Goal: Information Seeking & Learning: Learn about a topic

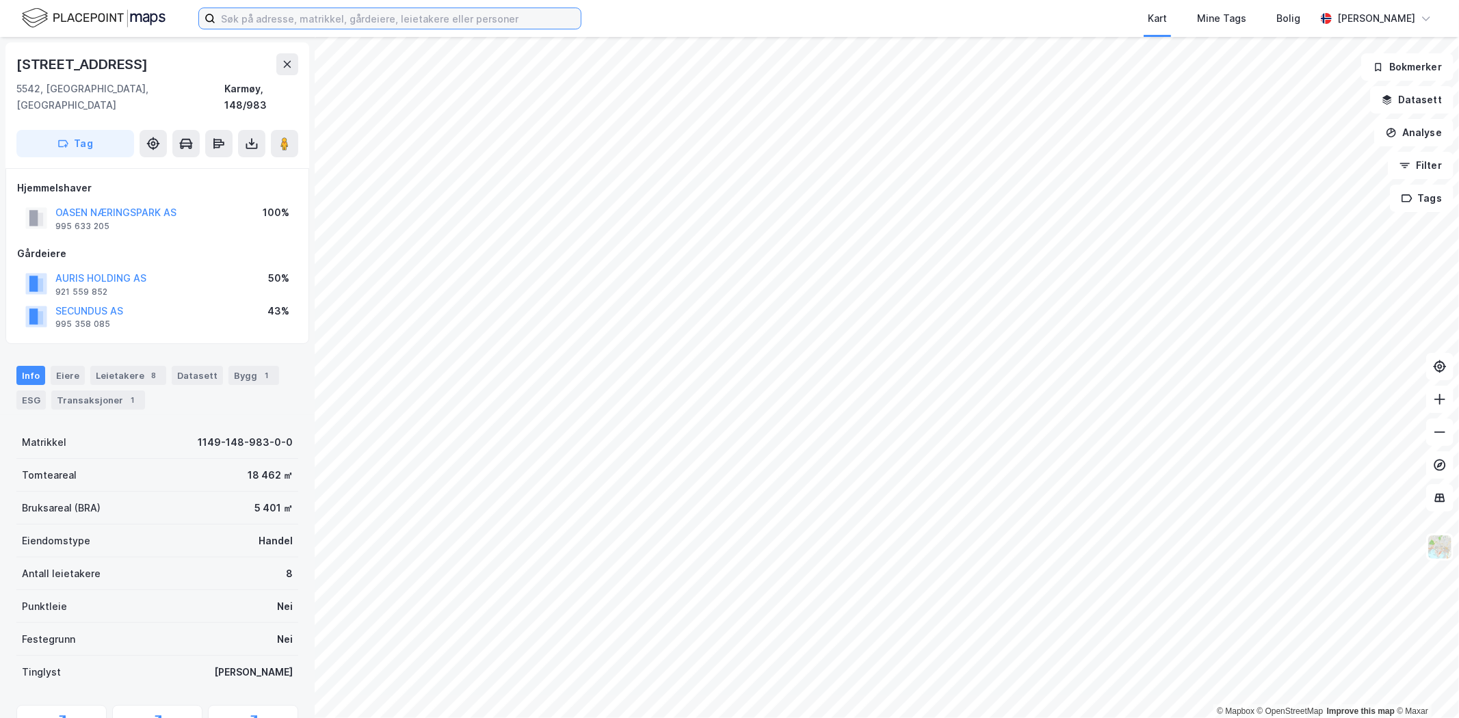
click at [278, 22] on input at bounding box center [398, 18] width 365 height 21
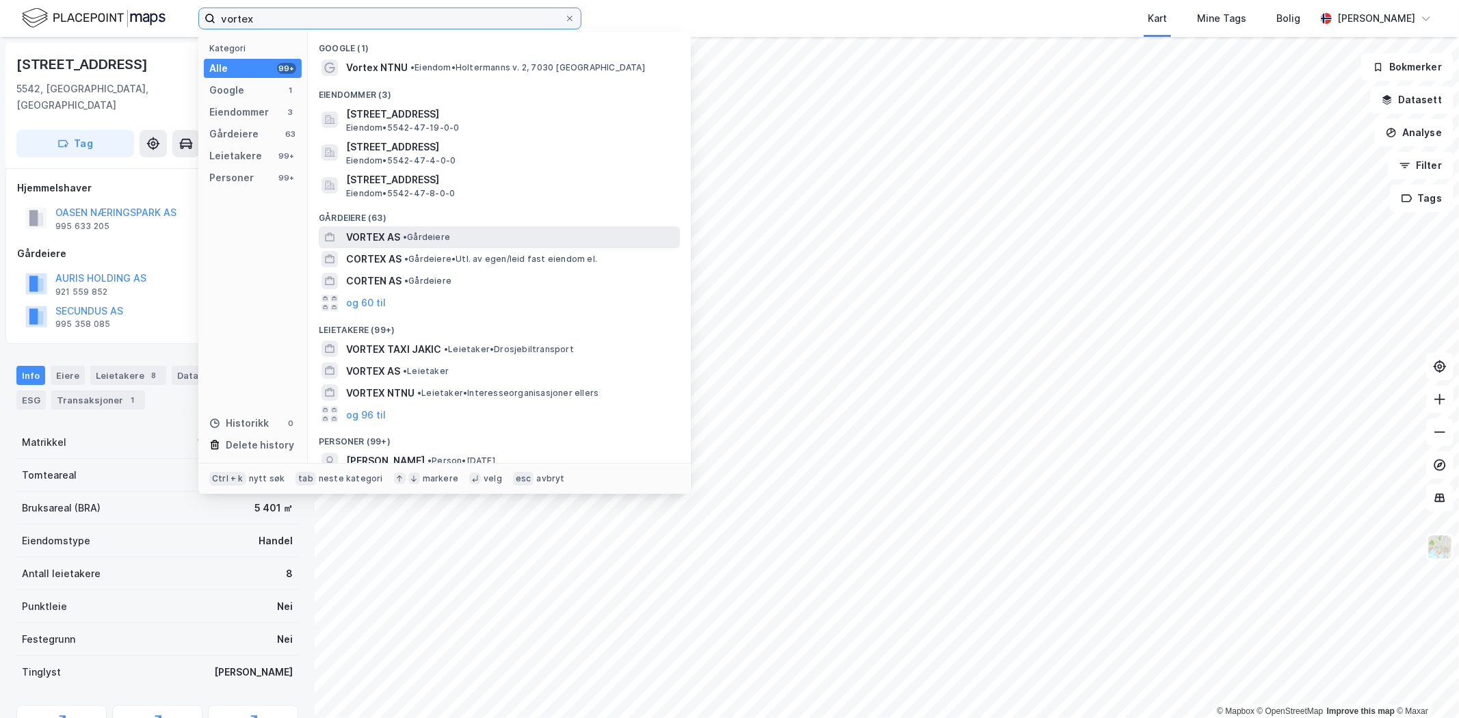
type input "vortex"
click at [358, 233] on span "VORTEX AS" at bounding box center [373, 237] width 54 height 16
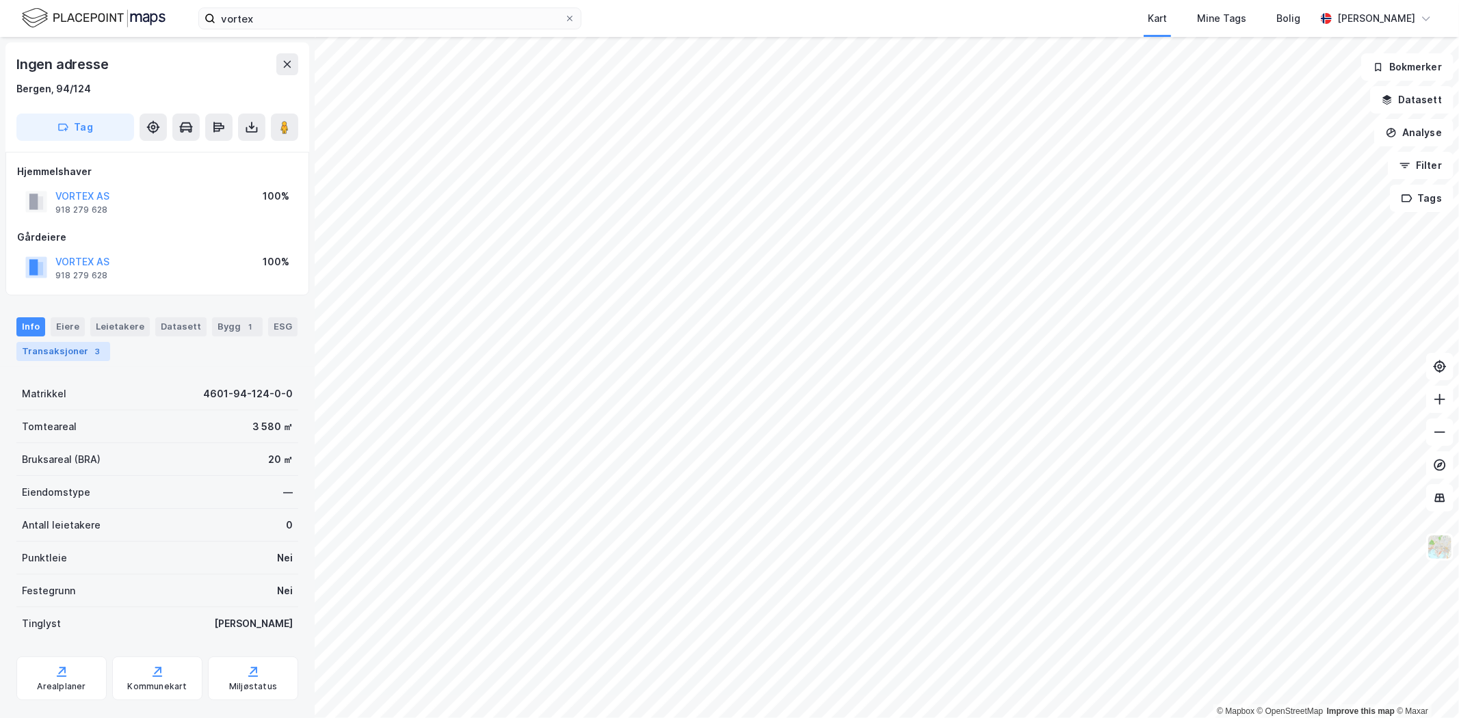
click at [52, 348] on div "Transaksjoner 3" at bounding box center [63, 351] width 94 height 19
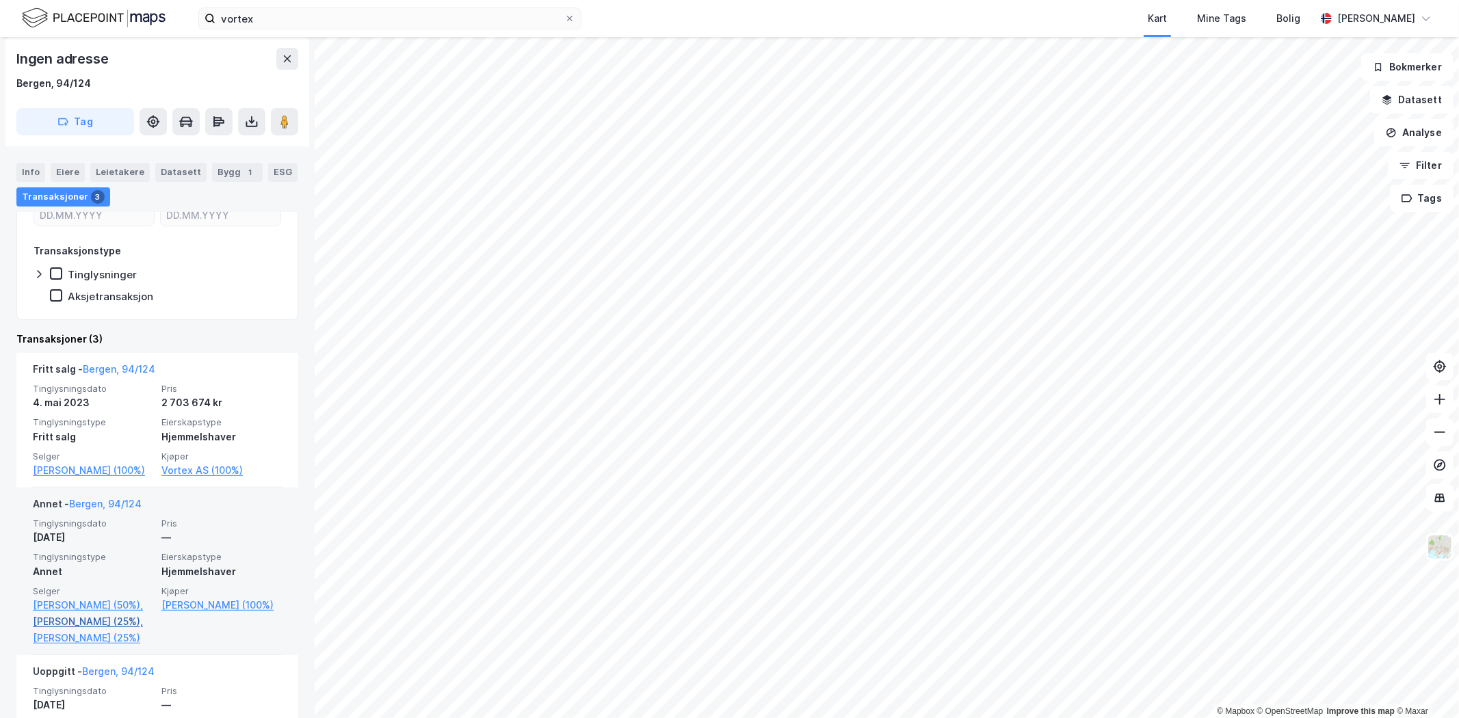
scroll to position [340, 0]
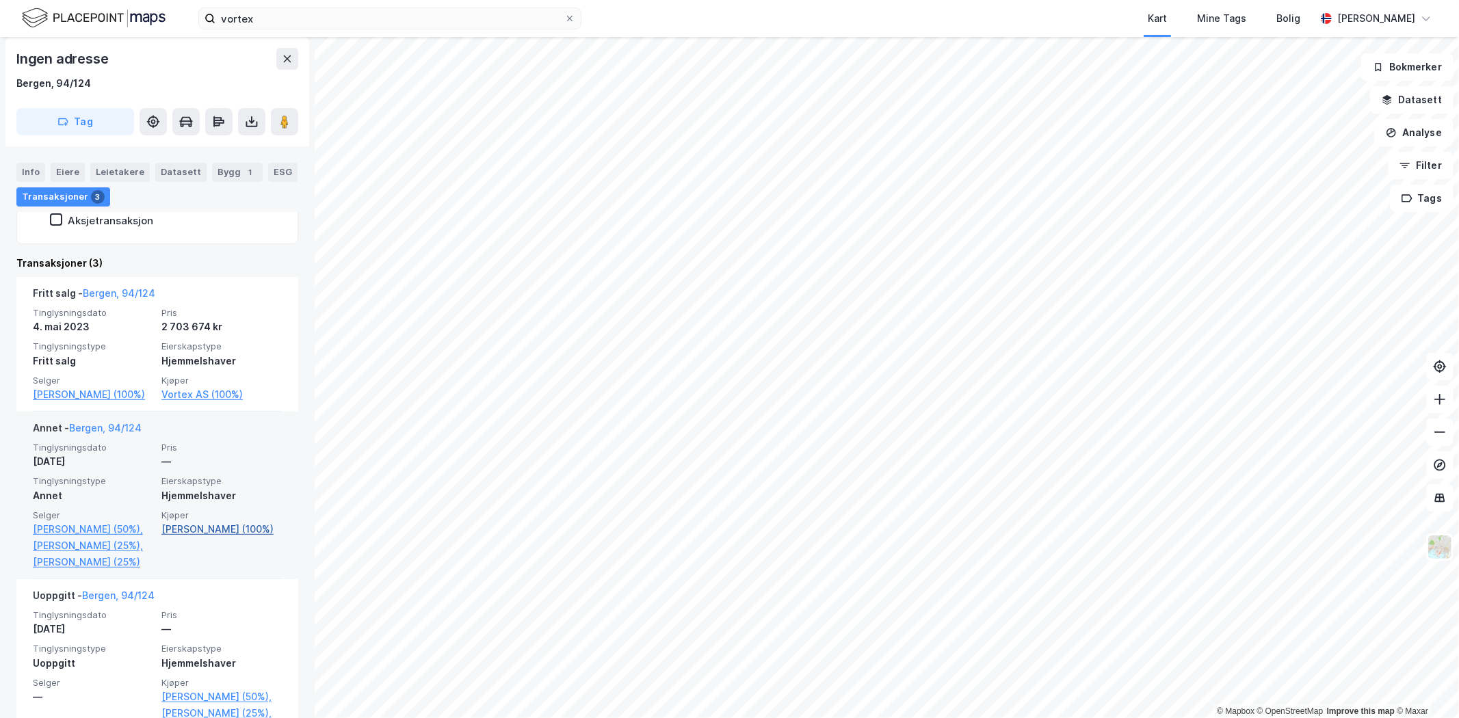
click at [205, 532] on link "[PERSON_NAME] (100%)" at bounding box center [221, 529] width 120 height 16
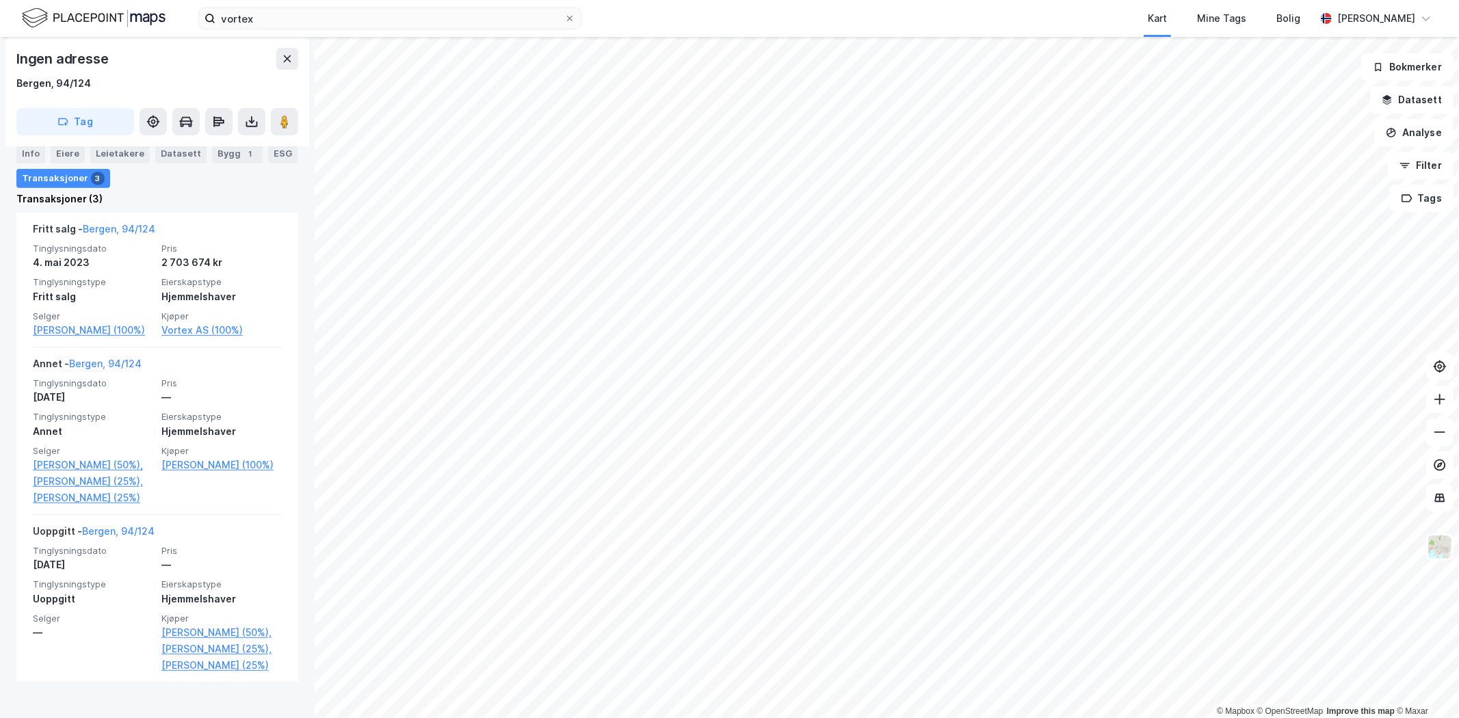
scroll to position [416, 0]
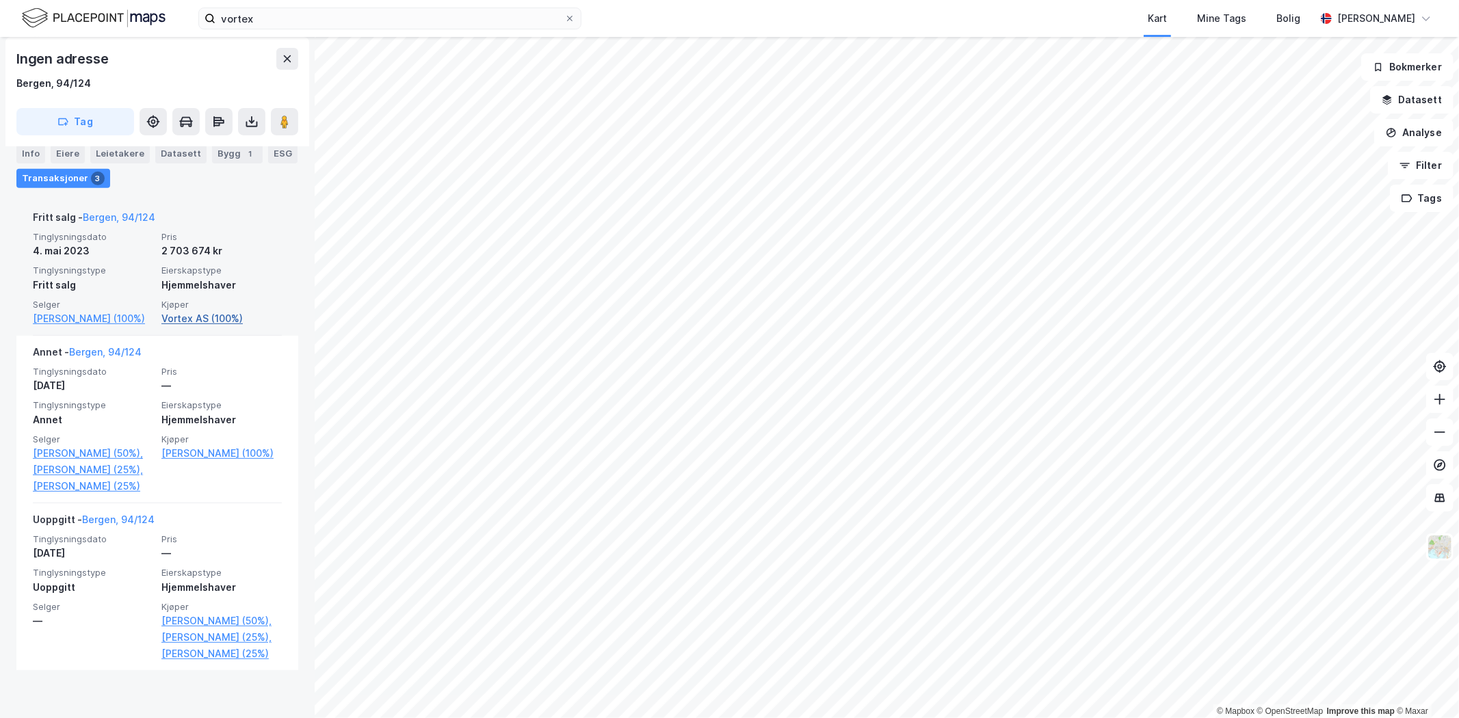
click at [175, 315] on link "Vortex AS (100%)" at bounding box center [221, 319] width 120 height 16
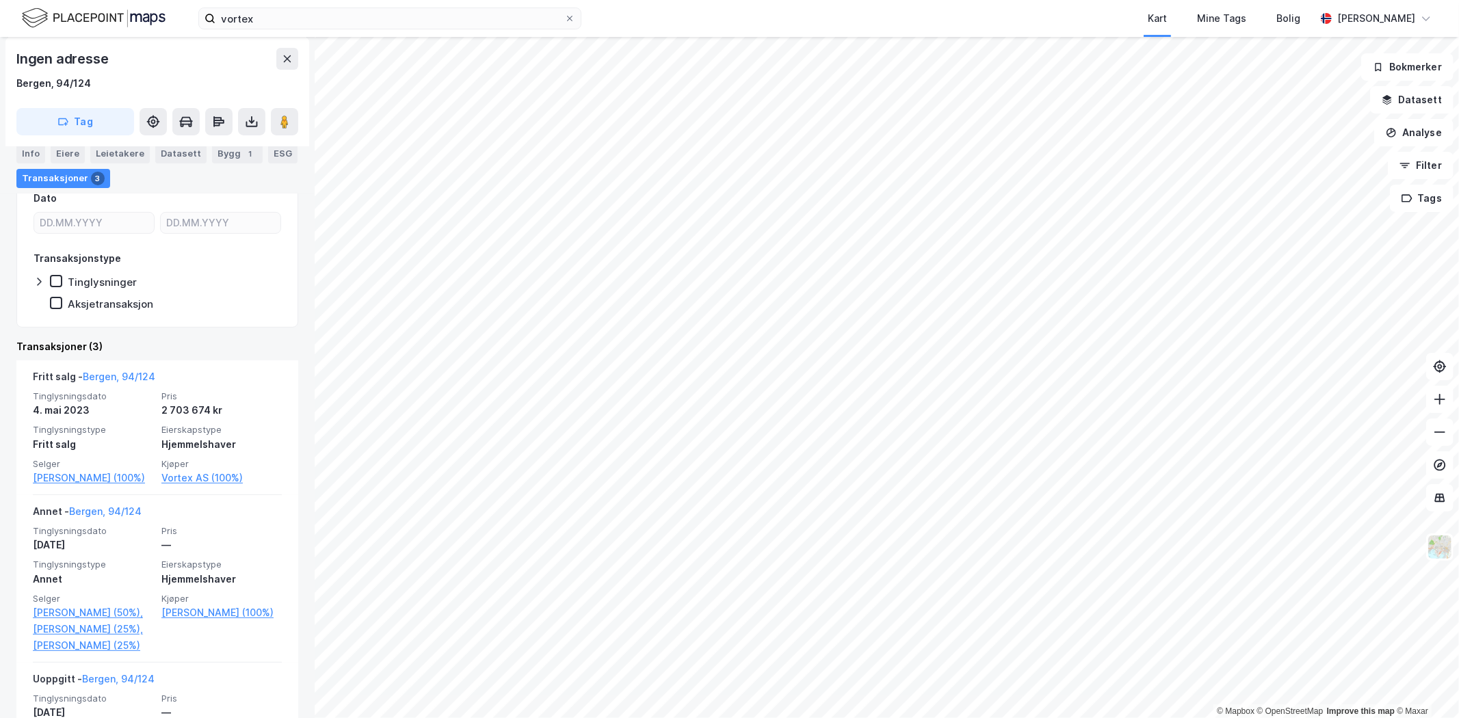
scroll to position [304, 0]
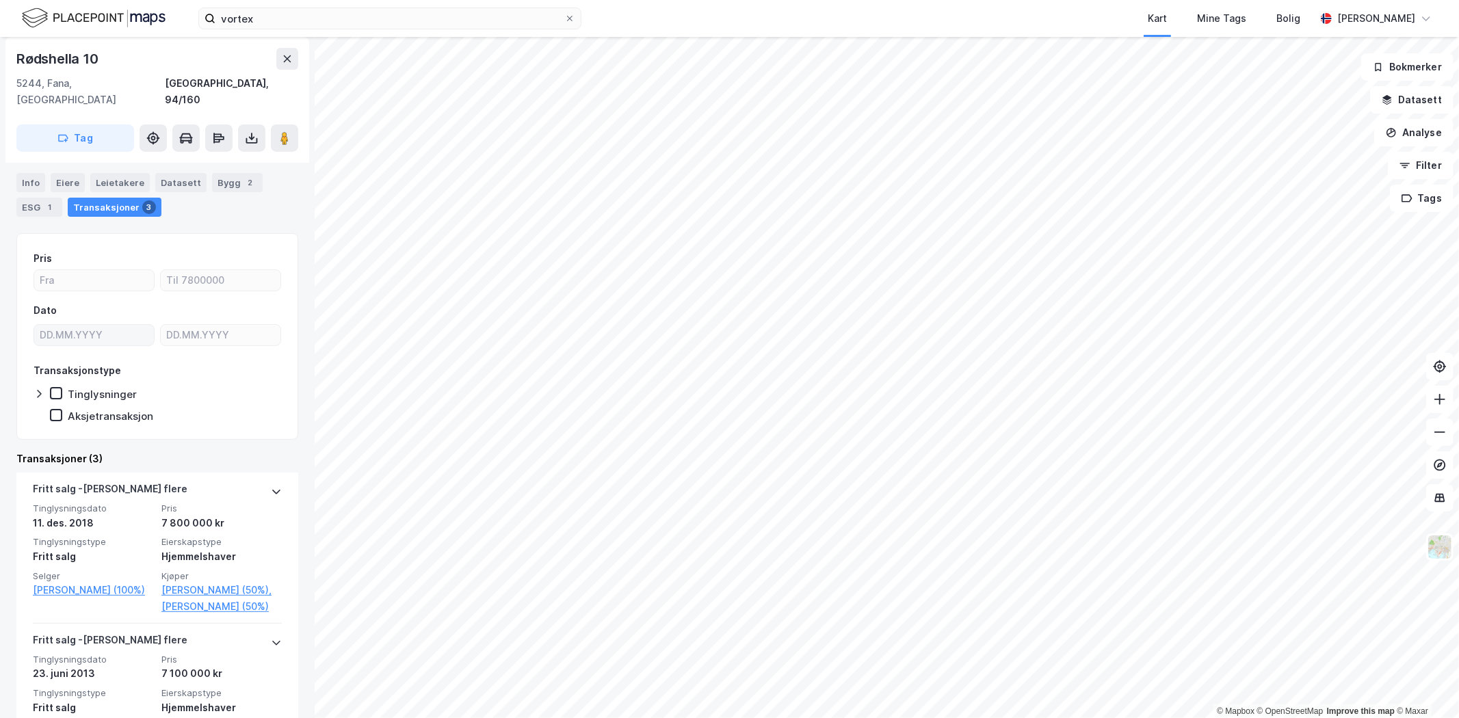
scroll to position [76, 0]
